Goal: Task Accomplishment & Management: Manage account settings

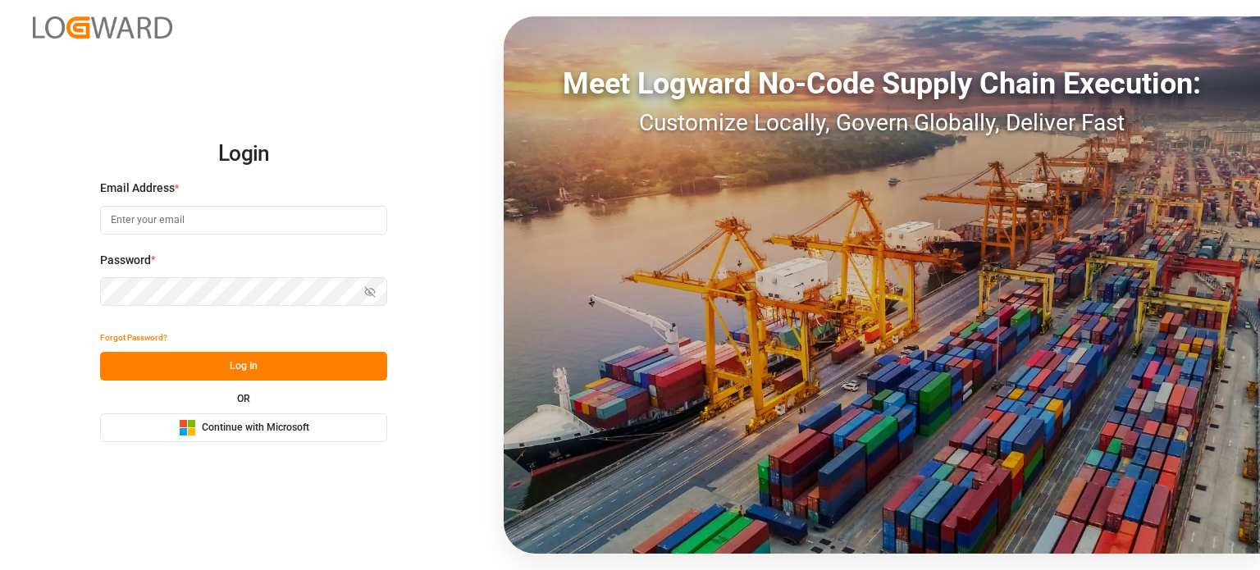
click at [156, 212] on input at bounding box center [243, 220] width 287 height 29
type input "[EMAIL_ADDRESS][DOMAIN_NAME]"
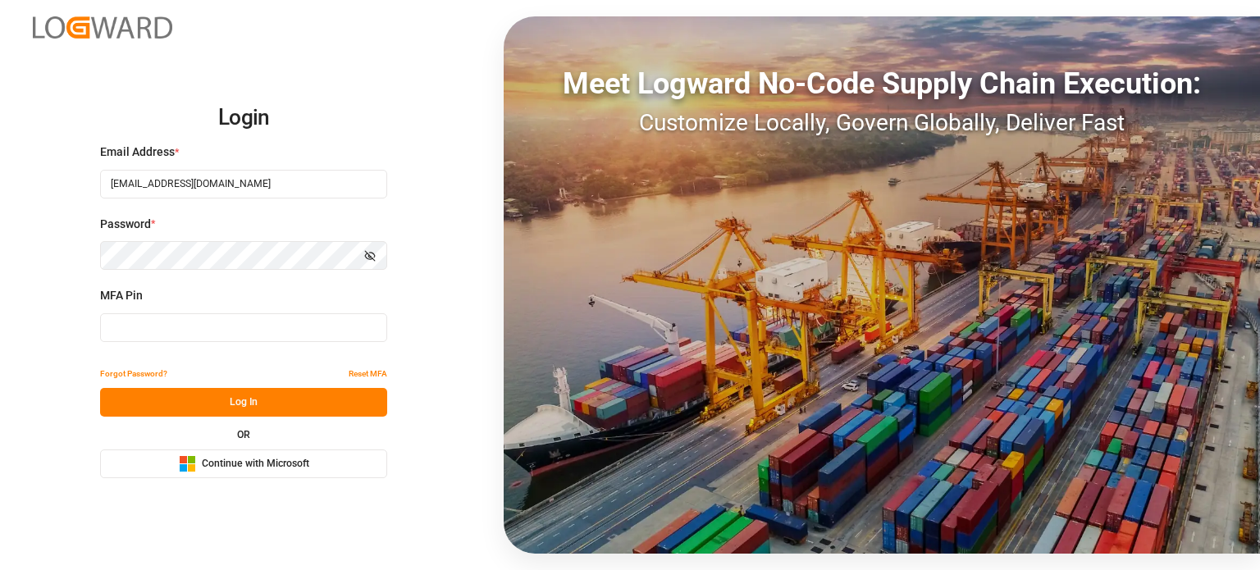
type input "258816"
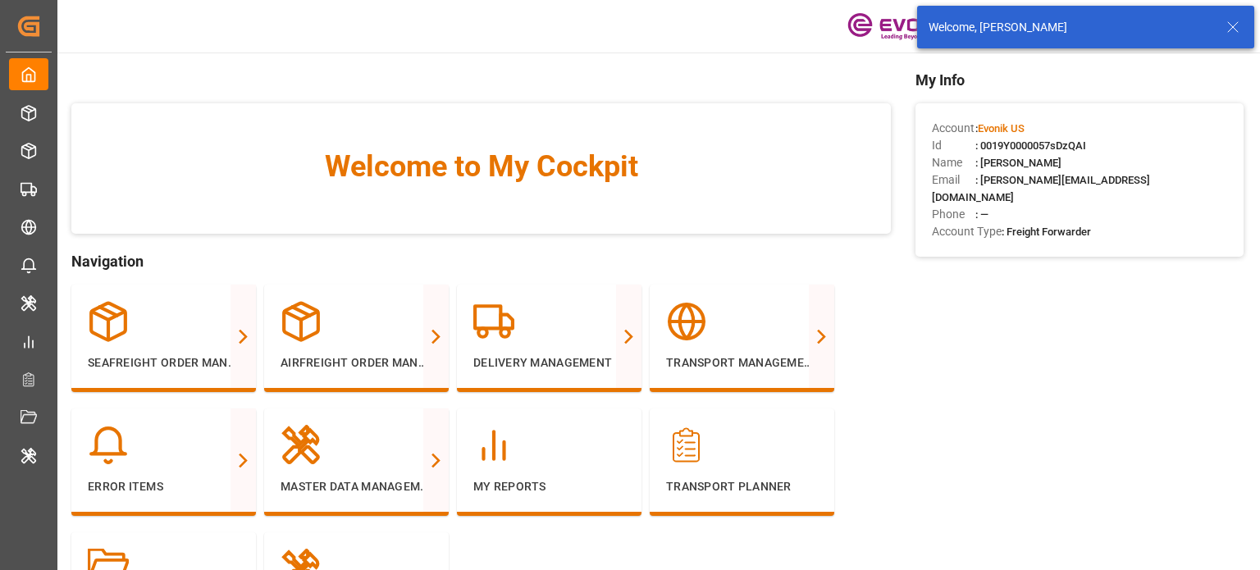
drag, startPoint x: 1234, startPoint y: 24, endPoint x: 1110, endPoint y: 58, distance: 128.5
click at [1233, 23] on icon at bounding box center [1233, 27] width 20 height 20
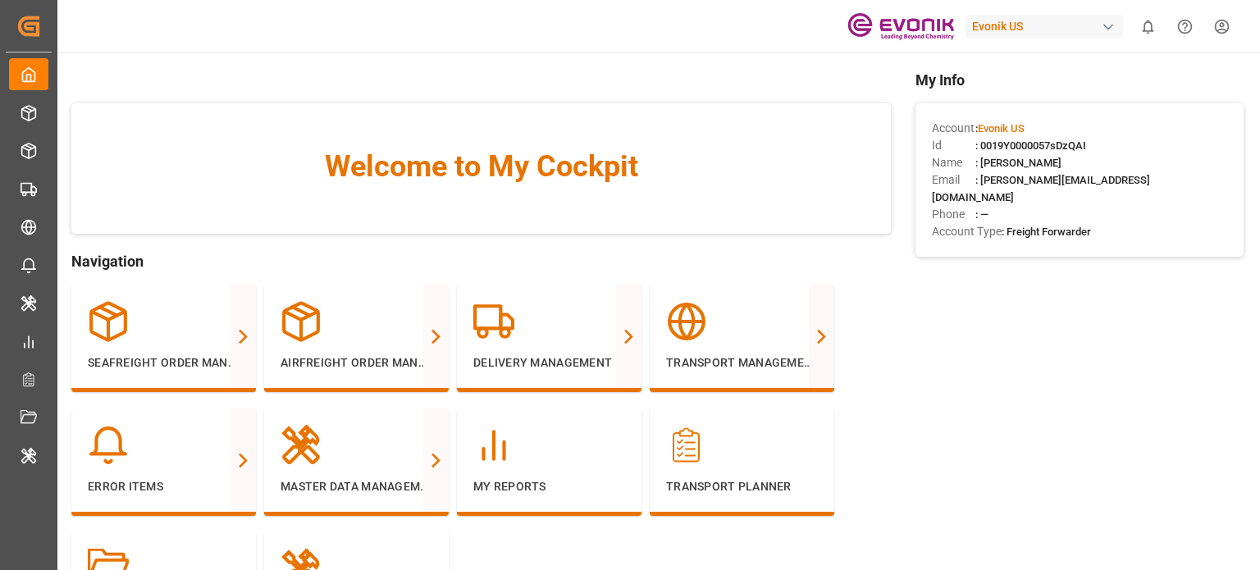
click at [1017, 24] on div "Evonik US" at bounding box center [1043, 27] width 157 height 24
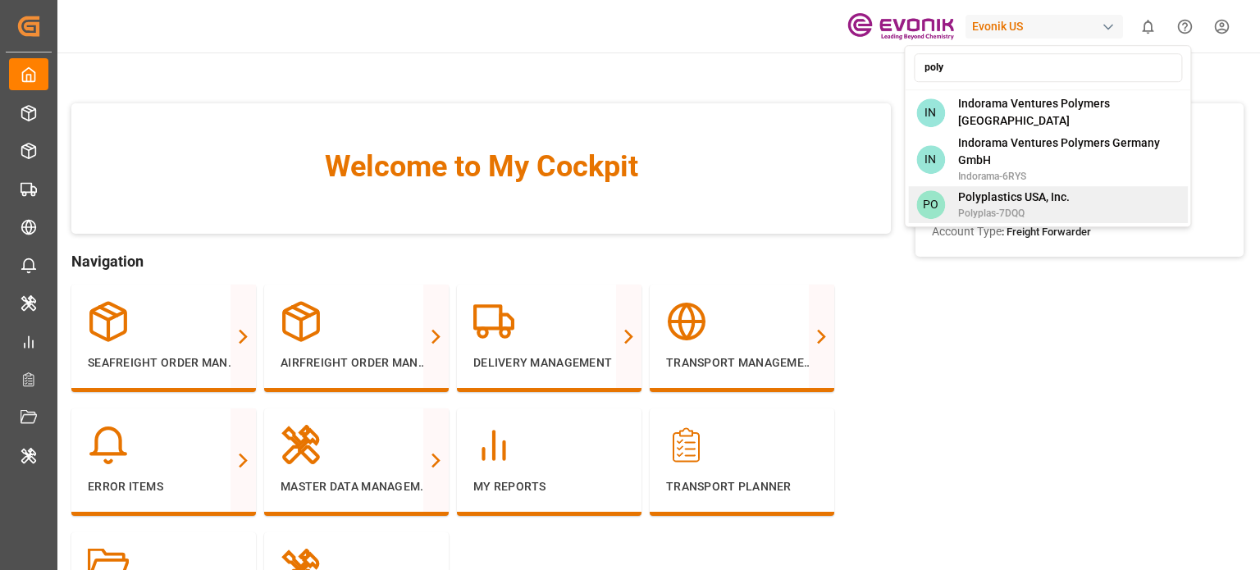
type input "poly"
click at [1046, 207] on span "Polyplas-7DQQ" at bounding box center [1014, 213] width 112 height 15
